Goal: Task Accomplishment & Management: Use online tool/utility

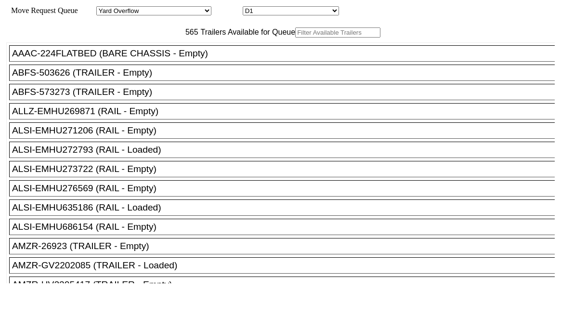
drag, startPoint x: 156, startPoint y: 66, endPoint x: 161, endPoint y: 55, distance: 11.2
click at [295, 38] on input "text" at bounding box center [337, 32] width 85 height 10
paste input "HGIU525343"
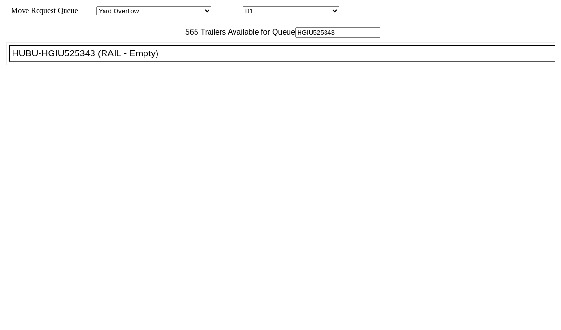
type input "HGIU525343"
click at [172, 59] on div "HUBU-HGIU525343 (RAIL - Empty)" at bounding box center [286, 53] width 549 height 11
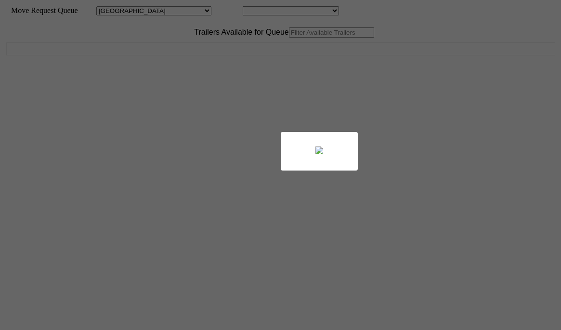
select select "161"
